Goal: Task Accomplishment & Management: Manage account settings

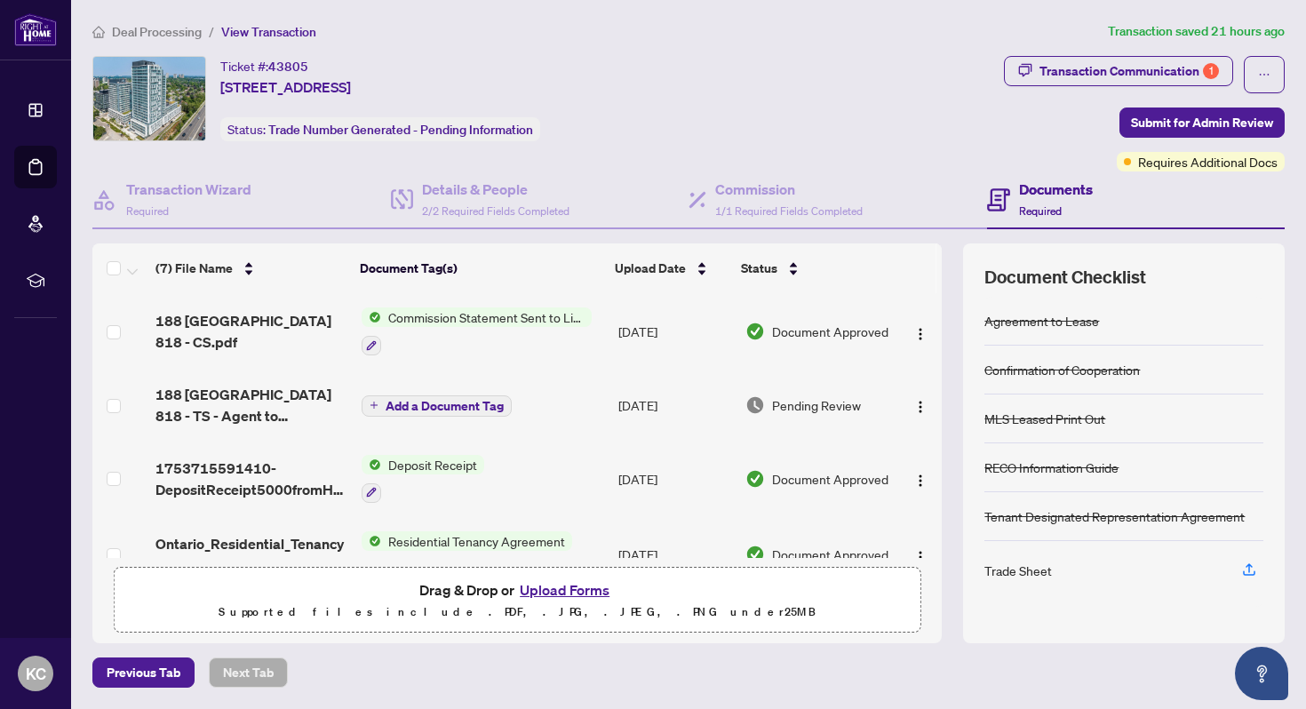
click at [587, 420] on td "Add a Document Tag" at bounding box center [482, 404] width 257 height 71
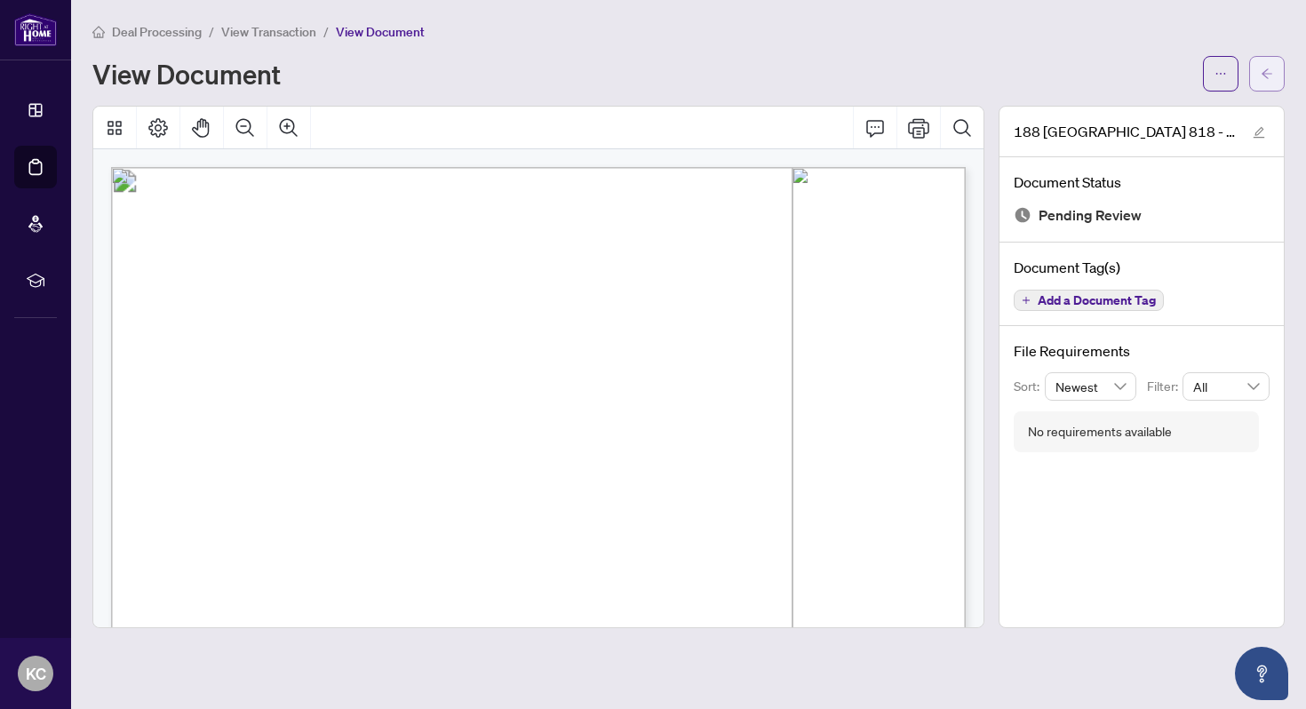
click at [1274, 75] on button "button" at bounding box center [1267, 74] width 36 height 36
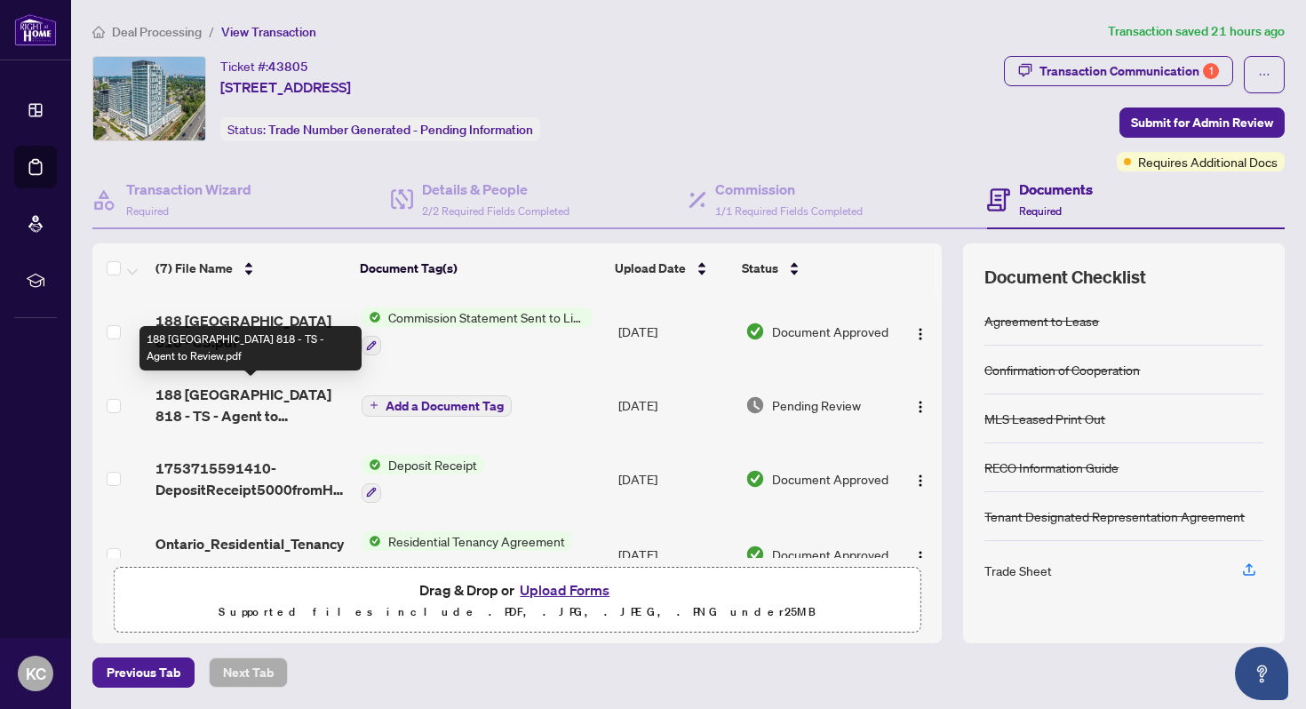
click at [258, 397] on span "188 [GEOGRAPHIC_DATA] 818 - TS - Agent to Review.pdf" at bounding box center [250, 405] width 191 height 43
